Goal: Task Accomplishment & Management: Manage account settings

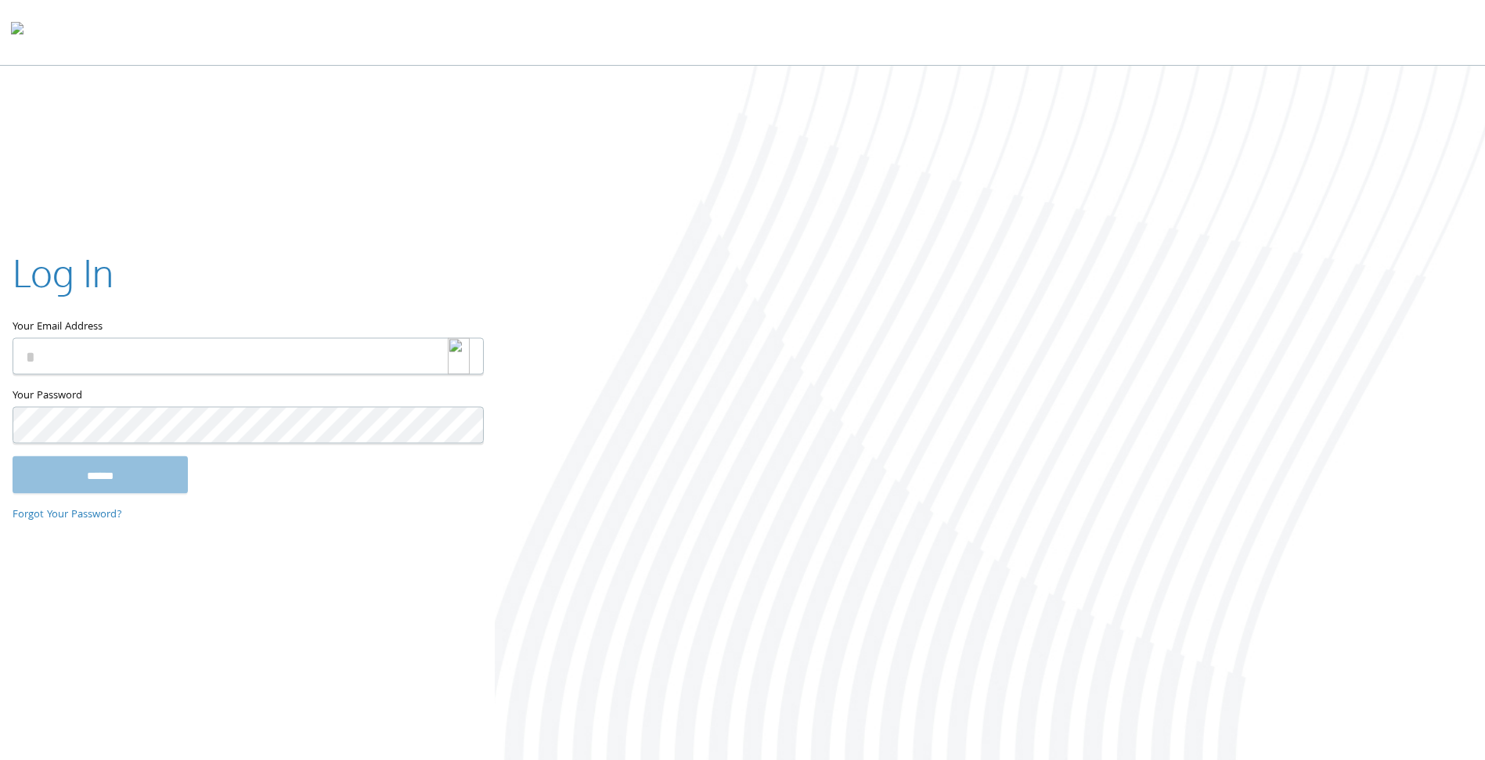
click at [458, 356] on img at bounding box center [459, 355] width 22 height 37
type input "**********"
click at [463, 362] on img at bounding box center [459, 355] width 22 height 37
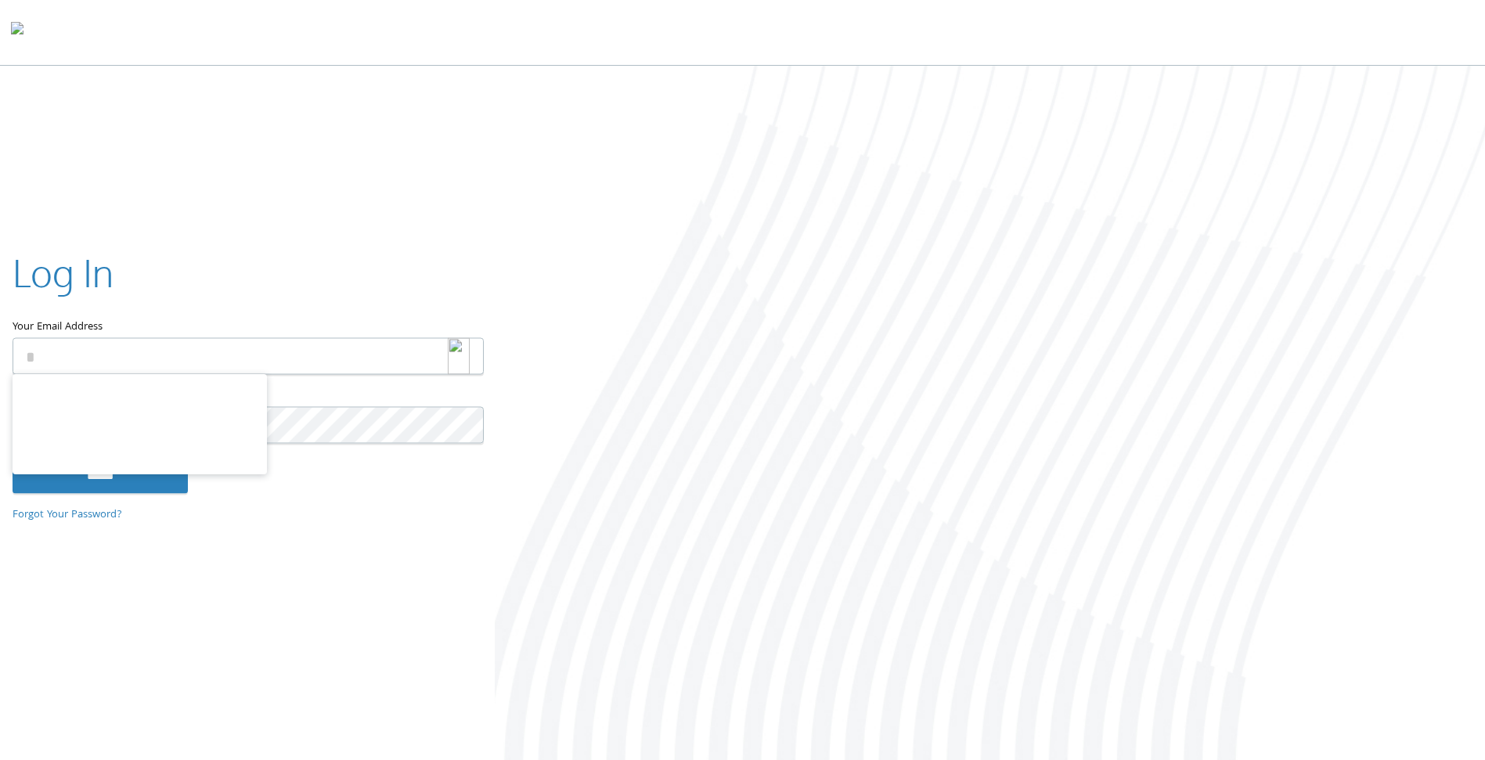
type input "**********"
